Goal: Task Accomplishment & Management: Complete application form

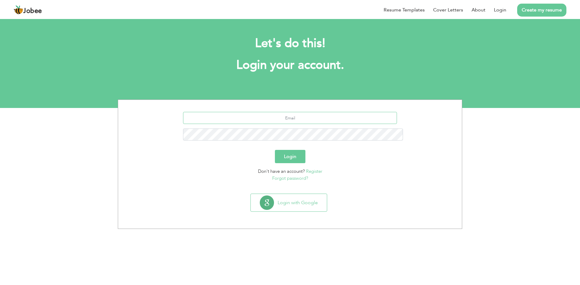
click at [302, 112] on input "text" at bounding box center [290, 118] width 214 height 12
click at [287, 112] on input "text" at bounding box center [290, 118] width 214 height 12
drag, startPoint x: 287, startPoint y: 62, endPoint x: 161, endPoint y: 75, distance: 126.9
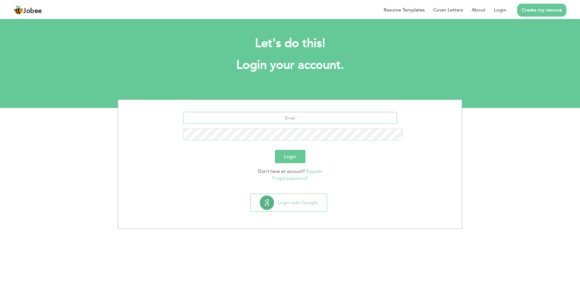
click at [161, 112] on div at bounding box center [290, 128] width 335 height 33
click at [307, 117] on input "text" at bounding box center [290, 118] width 214 height 12
type input "yusrahabib3121@outlook.com"
click at [288, 153] on button "Login" at bounding box center [290, 156] width 30 height 13
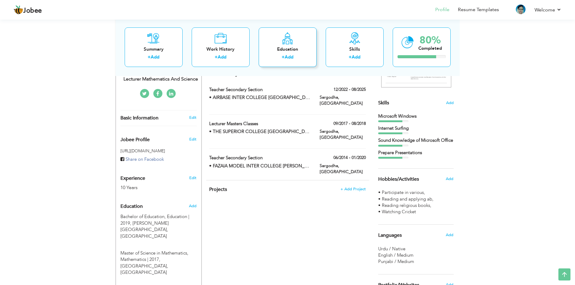
scroll to position [133, 0]
click at [451, 181] on span "Add" at bounding box center [450, 177] width 8 height 5
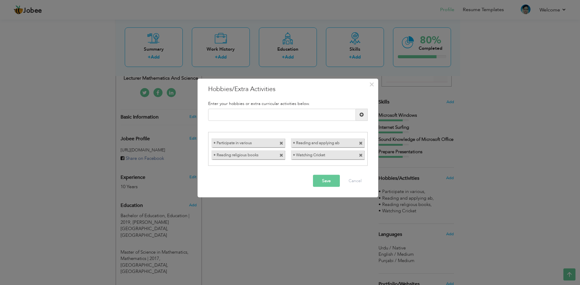
click at [359, 143] on span at bounding box center [361, 144] width 4 height 4
click at [288, 112] on input "text" at bounding box center [282, 115] width 148 height 12
click at [288, 111] on input "text" at bounding box center [282, 115] width 148 height 12
click at [220, 114] on input "Getting Tech Insights" at bounding box center [282, 115] width 148 height 12
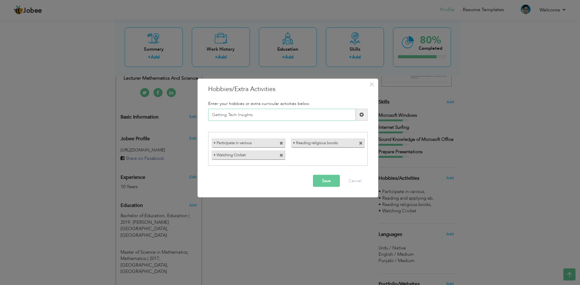
type input "Getting Tech Insights"
click at [323, 181] on button "Save" at bounding box center [326, 181] width 27 height 12
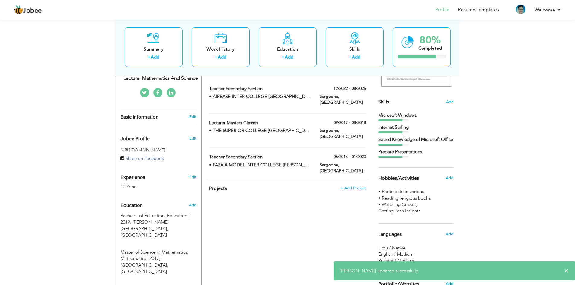
click at [393, 208] on span "• Watching Cricket ," at bounding box center [398, 205] width 40 height 6
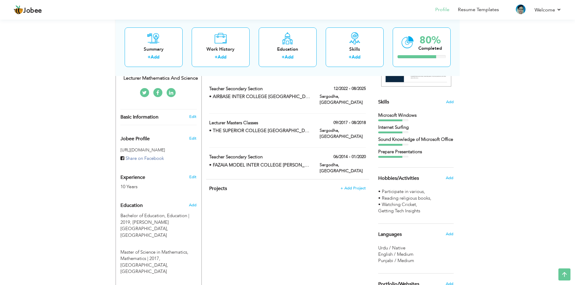
click at [445, 182] on div "Add" at bounding box center [451, 177] width 14 height 11
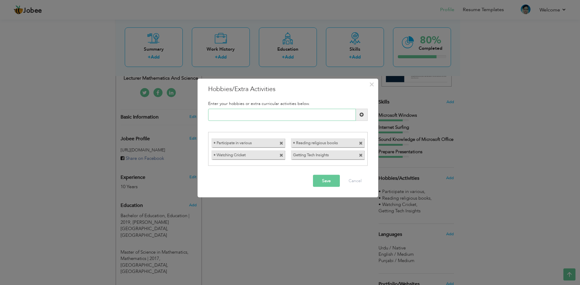
click at [250, 110] on input "text" at bounding box center [282, 115] width 148 height 12
drag, startPoint x: 333, startPoint y: 154, endPoint x: 297, endPoint y: 152, distance: 35.7
click at [297, 152] on label "Getting Tech Insights" at bounding box center [322, 155] width 62 height 8
drag, startPoint x: 297, startPoint y: 152, endPoint x: 354, endPoint y: 166, distance: 58.1
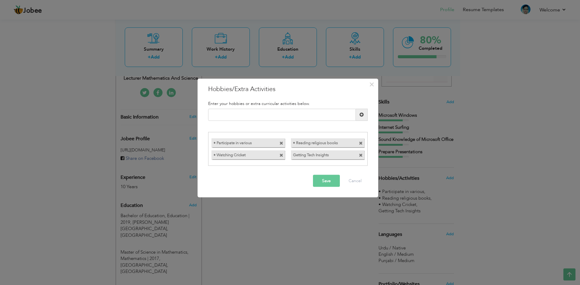
click at [354, 166] on div "• Participate in various • Reading religious books" at bounding box center [287, 149] width 159 height 34
drag, startPoint x: 339, startPoint y: 139, endPoint x: 360, endPoint y: 155, distance: 26.7
click at [360, 155] on div "• Participate in various • Reading religious books • Watching Cricket Getting T…" at bounding box center [287, 149] width 159 height 24
click at [360, 155] on span at bounding box center [361, 156] width 4 height 4
click at [303, 112] on input "text" at bounding box center [282, 115] width 148 height 12
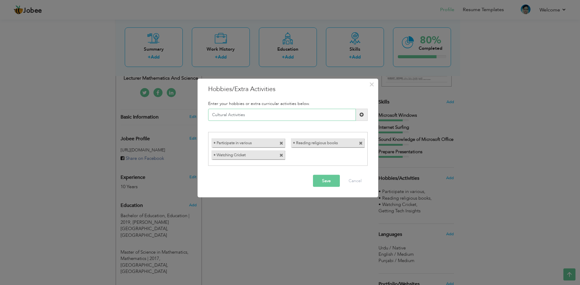
type input "Cultural Activities"
click at [363, 118] on span at bounding box center [362, 115] width 12 height 12
click at [360, 143] on span at bounding box center [361, 144] width 4 height 4
click at [282, 144] on span at bounding box center [281, 144] width 4 height 4
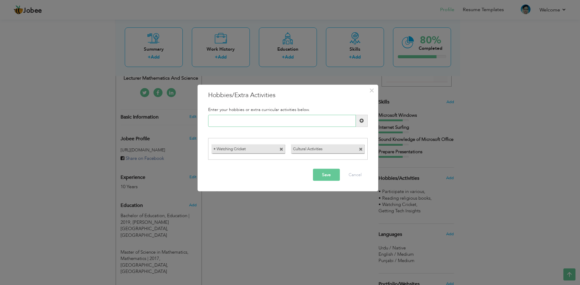
click at [259, 117] on input "text" at bounding box center [282, 121] width 148 height 12
type input "Technology Insights"
click at [362, 123] on span at bounding box center [361, 121] width 4 height 4
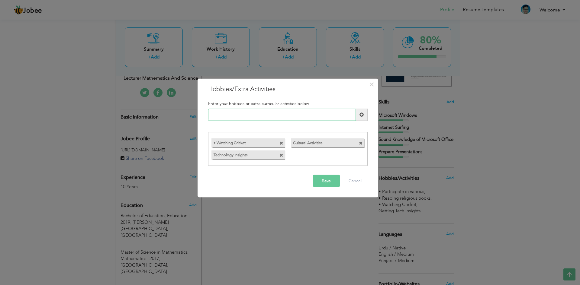
click at [261, 110] on input "text" at bounding box center [282, 115] width 148 height 12
click at [281, 143] on span at bounding box center [281, 144] width 4 height 4
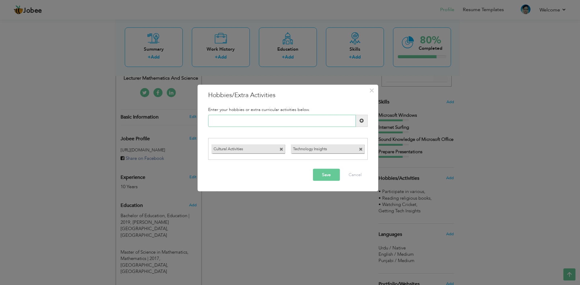
click at [239, 117] on input "text" at bounding box center [282, 121] width 148 height 12
type input "Watching Cricket"
click at [364, 123] on span at bounding box center [362, 121] width 12 height 12
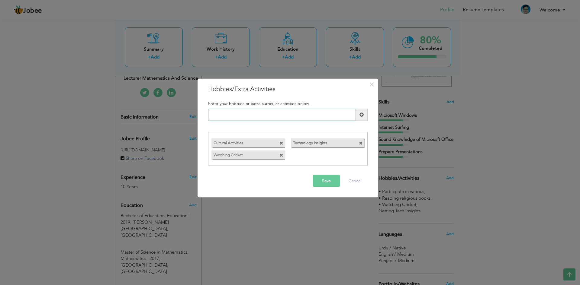
click at [242, 116] on input "text" at bounding box center [282, 115] width 148 height 12
type input "Reading Books"
click at [360, 115] on span at bounding box center [361, 115] width 4 height 4
click at [326, 186] on button "Save" at bounding box center [326, 181] width 27 height 12
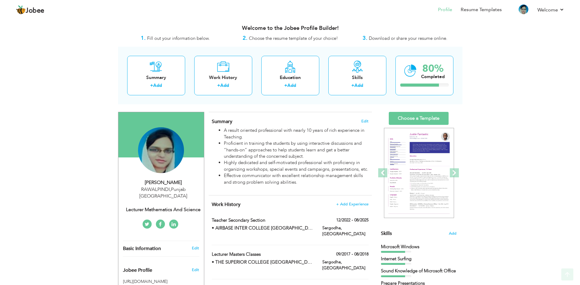
scroll to position [2, 0]
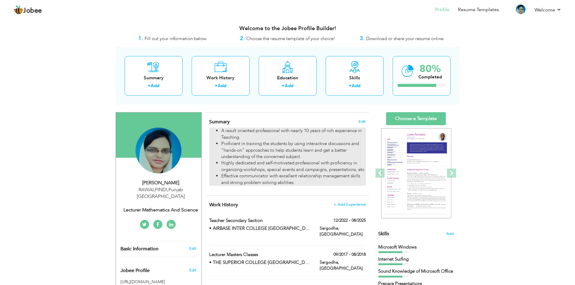
click at [285, 163] on li "Highly dedicated and self-motivated professional with proficiency in organizing…" at bounding box center [293, 166] width 144 height 13
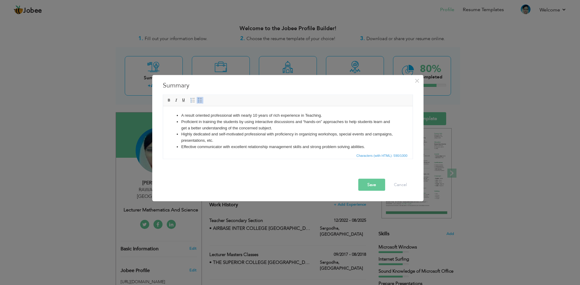
click at [368, 146] on li "Effective communicator with excellent relationship management skills and strong…" at bounding box center [287, 147] width 213 height 6
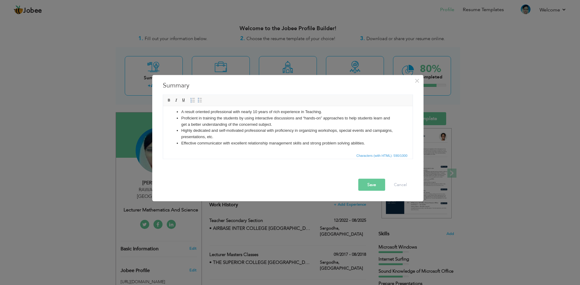
click at [187, 157] on span "Characters (with HTML): 590/1000" at bounding box center [287, 155] width 249 height 7
click at [372, 144] on li "Effective communicator with excellent relationship management skills and strong…" at bounding box center [287, 143] width 213 height 6
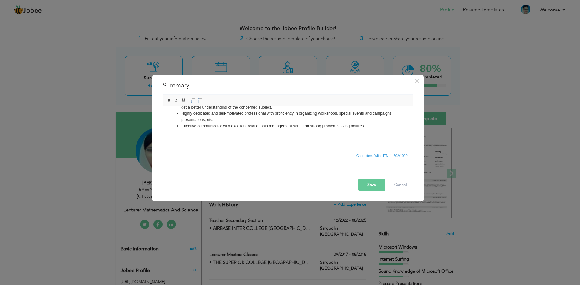
click at [220, 140] on body "A result oriented professional with nearly 10 years of rich experience in Teach…" at bounding box center [287, 118] width 237 height 54
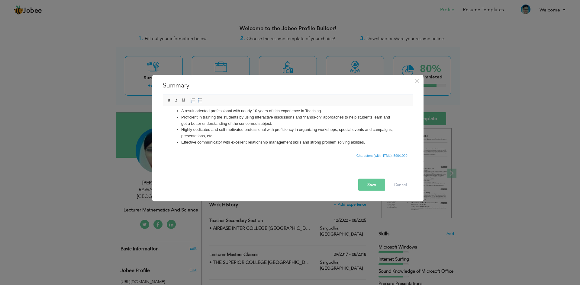
scroll to position [5, 0]
click at [401, 184] on button "Cancel" at bounding box center [400, 185] width 25 height 12
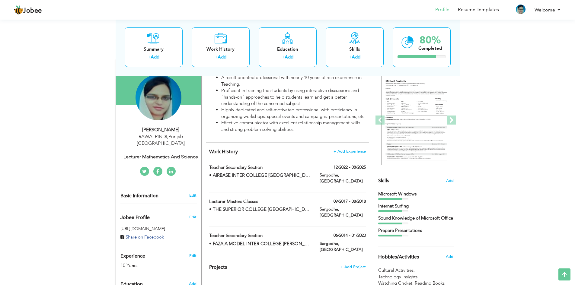
scroll to position [54, 0]
click at [192, 193] on link "Edit" at bounding box center [192, 195] width 7 height 5
type input "YASRA"
type input "PERVEEN"
type input "+92 307 7491760"
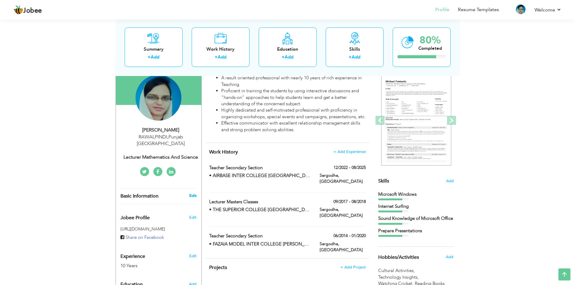
select select "number:166"
type input "Punjab"
type input "RAWALPINDI"
select select "number:12"
type input "Lecturer Mathematics and Science"
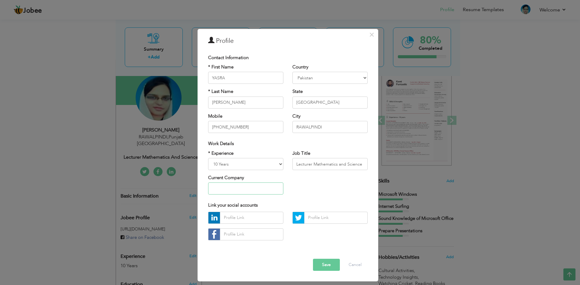
click at [229, 185] on input "text" at bounding box center [245, 189] width 75 height 12
click at [328, 184] on div "* Experience Entry Level Less than 1 Year 1 Year 2 Years 3 Years 4 Years 5 Year…" at bounding box center [287, 174] width 168 height 49
click at [355, 265] on button "Cancel" at bounding box center [354, 265] width 25 height 12
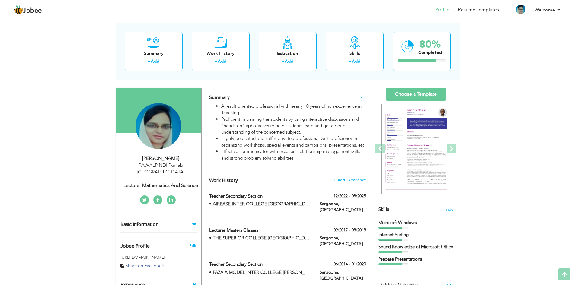
scroll to position [0, 0]
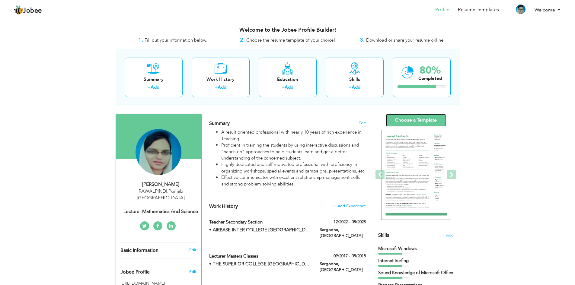
click at [417, 122] on link "Choose a Template" at bounding box center [416, 120] width 60 height 13
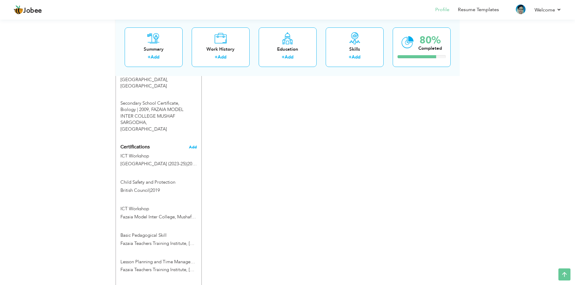
click at [194, 145] on span "Add" at bounding box center [193, 147] width 8 height 4
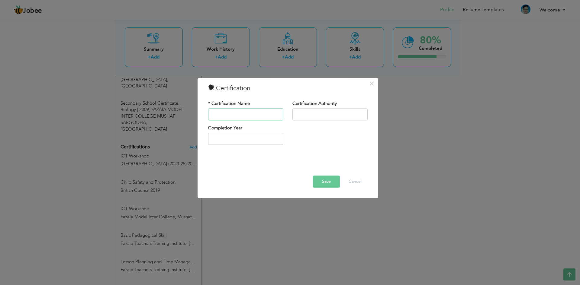
click at [234, 112] on input "text" at bounding box center [245, 114] width 75 height 12
type input "Certificate of Appreciation"
type input "[GEOGRAPHIC_DATA] (2023-25)"
type input "2025"
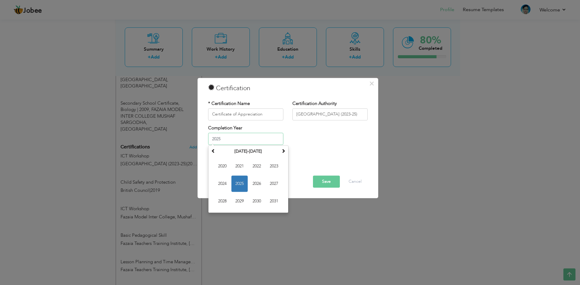
click at [274, 137] on input "2025" at bounding box center [245, 139] width 75 height 12
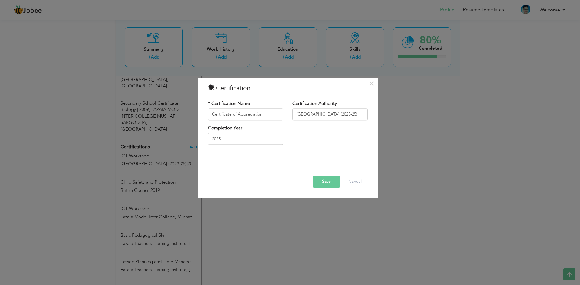
click at [333, 140] on div "Completion Year [DATE]" at bounding box center [287, 137] width 168 height 24
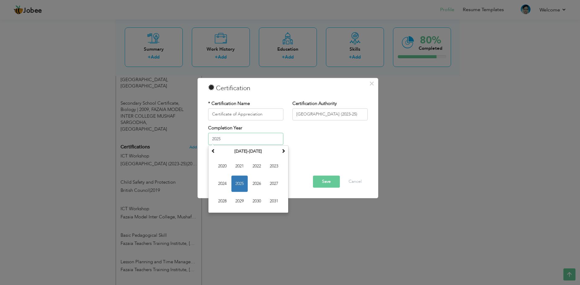
click at [253, 141] on input "2025" at bounding box center [245, 139] width 75 height 12
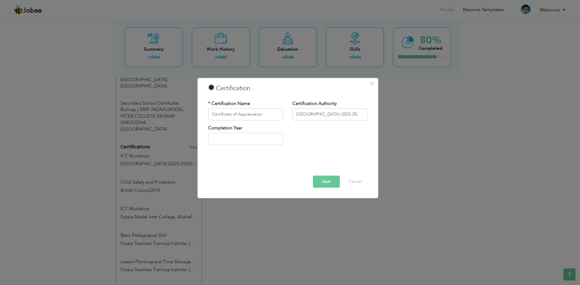
click at [338, 139] on div "Completion Year" at bounding box center [287, 137] width 168 height 24
click at [318, 118] on input "[GEOGRAPHIC_DATA] (2023-25)" at bounding box center [329, 114] width 75 height 12
type input "PAIR BASE INTER COLLEGE MUSHAF [GEOGRAPHIC_DATA]"
type input "2025"
click at [299, 117] on input "PAIR BASE INTER COLLEGE MUSHAF [GEOGRAPHIC_DATA]" at bounding box center [329, 114] width 75 height 12
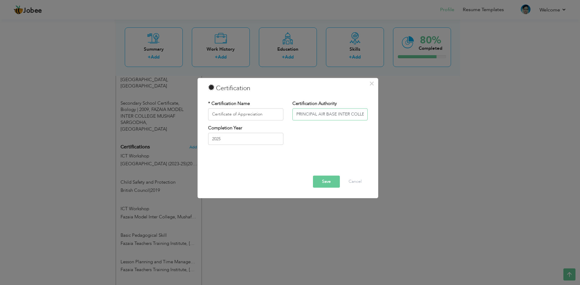
type input "PRINCIPAL AIR BASE INTER COLLEGE MUSHAF [GEOGRAPHIC_DATA]"
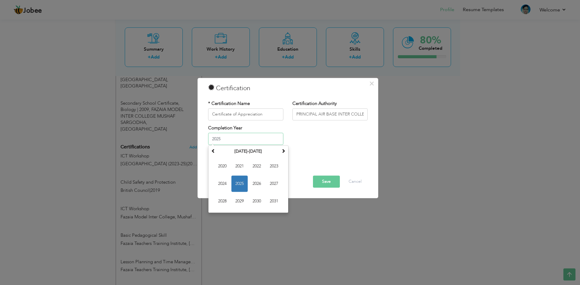
click at [258, 140] on input "2025" at bounding box center [245, 139] width 75 height 12
type input "2"
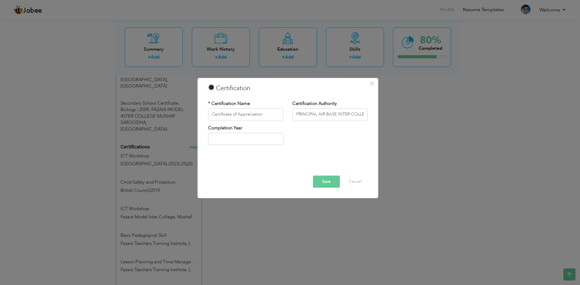
click at [325, 131] on div "Completion Year" at bounding box center [287, 137] width 168 height 24
click at [325, 186] on button "Save" at bounding box center [326, 182] width 27 height 12
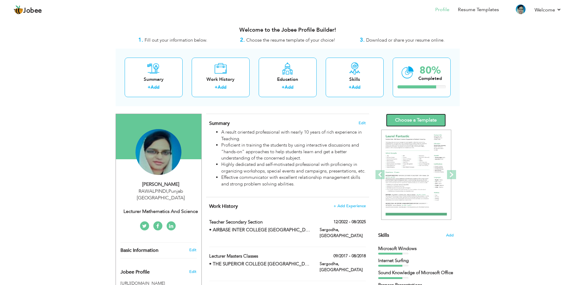
click at [409, 123] on link "Choose a Template" at bounding box center [416, 120] width 60 height 13
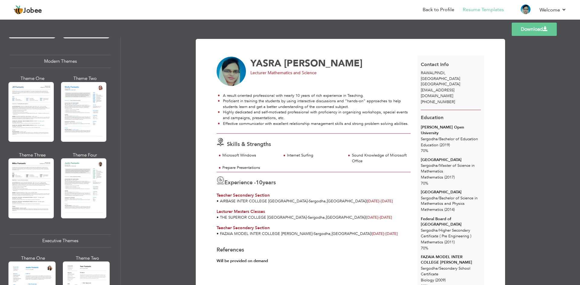
scroll to position [262, 0]
click at [39, 97] on div at bounding box center [30, 112] width 45 height 60
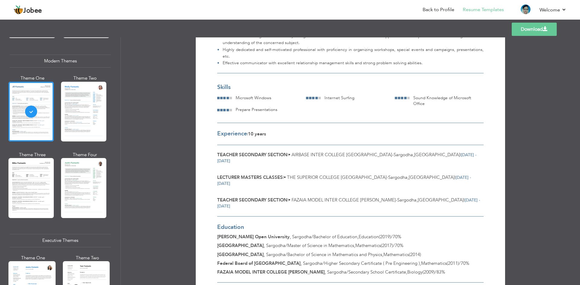
scroll to position [0, 0]
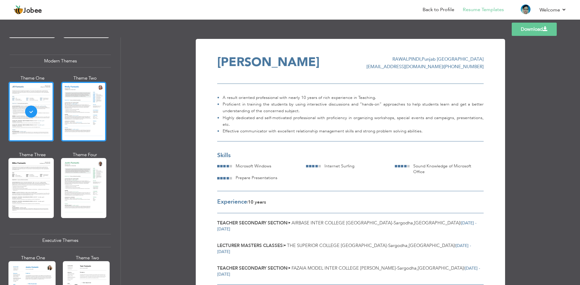
click at [88, 118] on div at bounding box center [83, 112] width 45 height 60
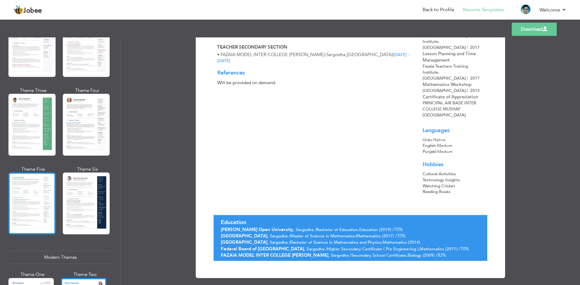
scroll to position [188, 0]
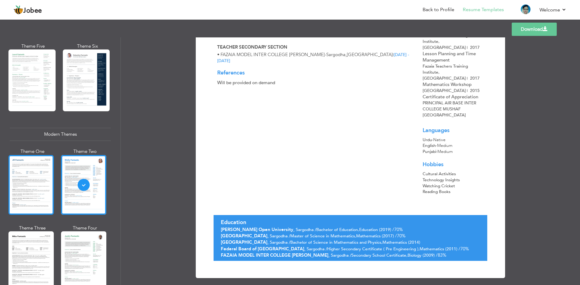
click at [23, 181] on div at bounding box center [30, 185] width 45 height 60
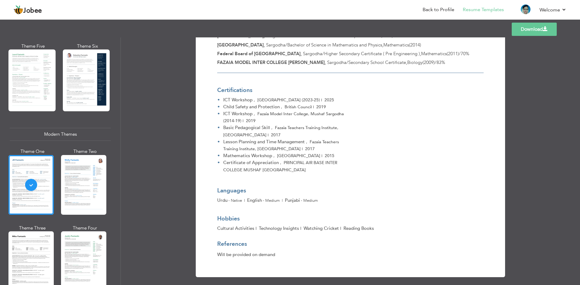
scroll to position [0, 0]
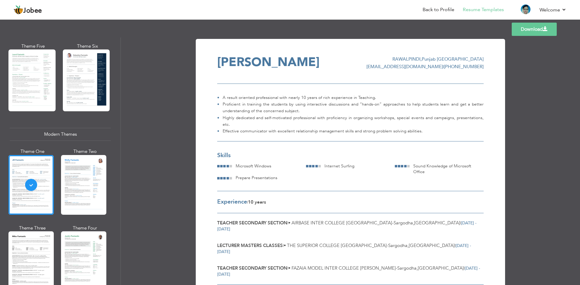
click at [527, 31] on link "Download" at bounding box center [533, 29] width 45 height 13
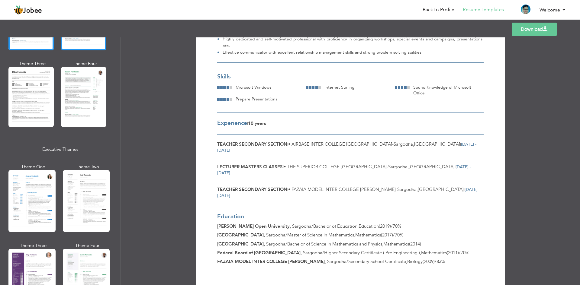
scroll to position [354, 0]
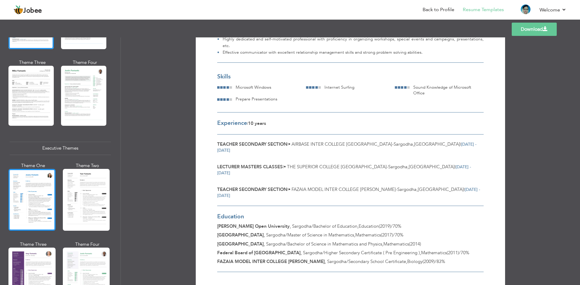
click at [49, 202] on div at bounding box center [31, 200] width 47 height 62
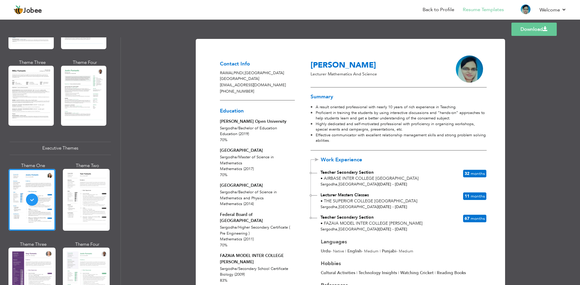
scroll to position [220, 0]
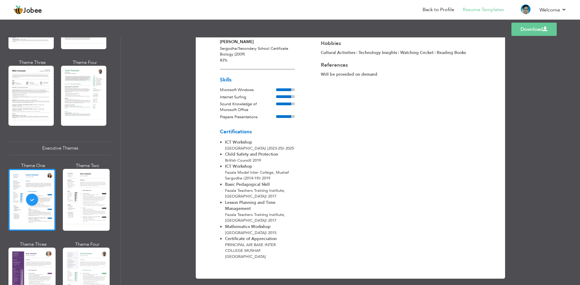
click at [525, 35] on link "Download" at bounding box center [533, 29] width 45 height 13
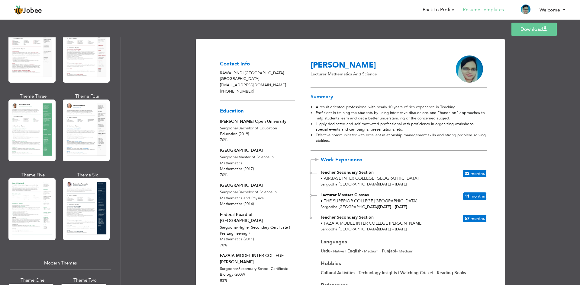
scroll to position [0, 0]
